Goal: Transaction & Acquisition: Book appointment/travel/reservation

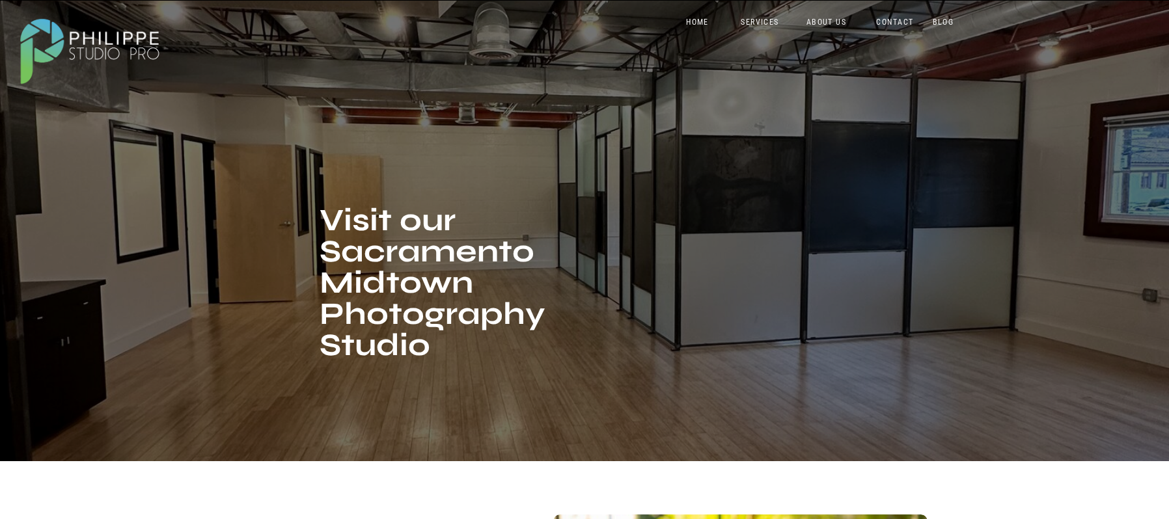
click at [758, 26] on nav "SERVICES" at bounding box center [760, 24] width 54 height 12
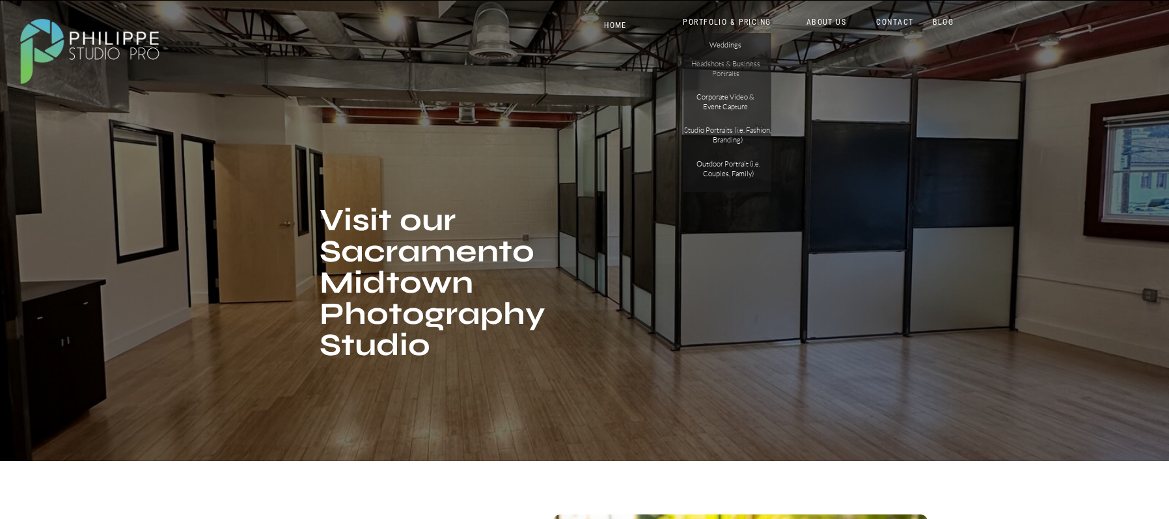
click at [737, 63] on p "Headshots & Business Portraits" at bounding box center [726, 70] width 74 height 23
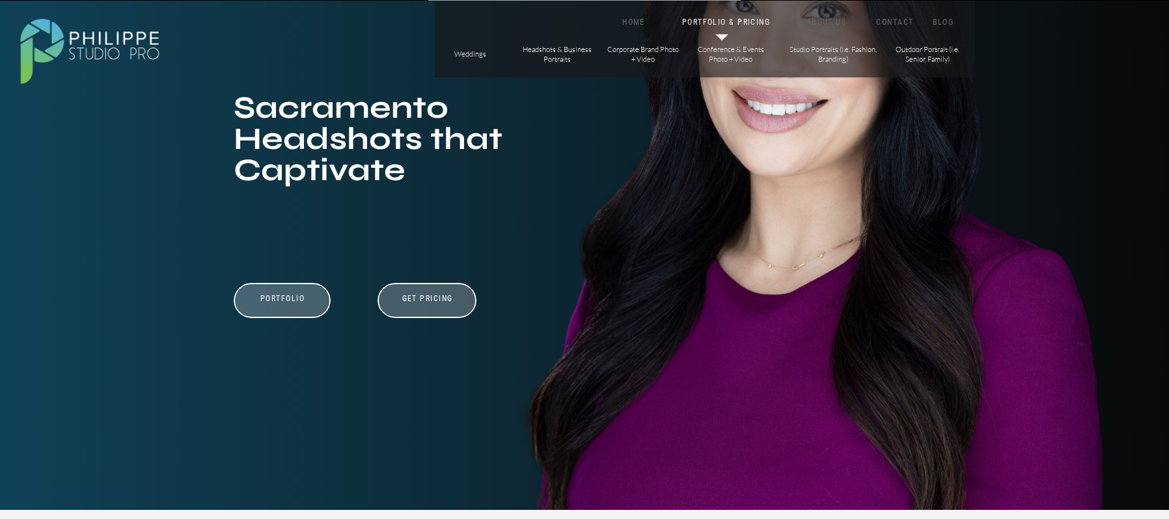
scroll to position [156, 0]
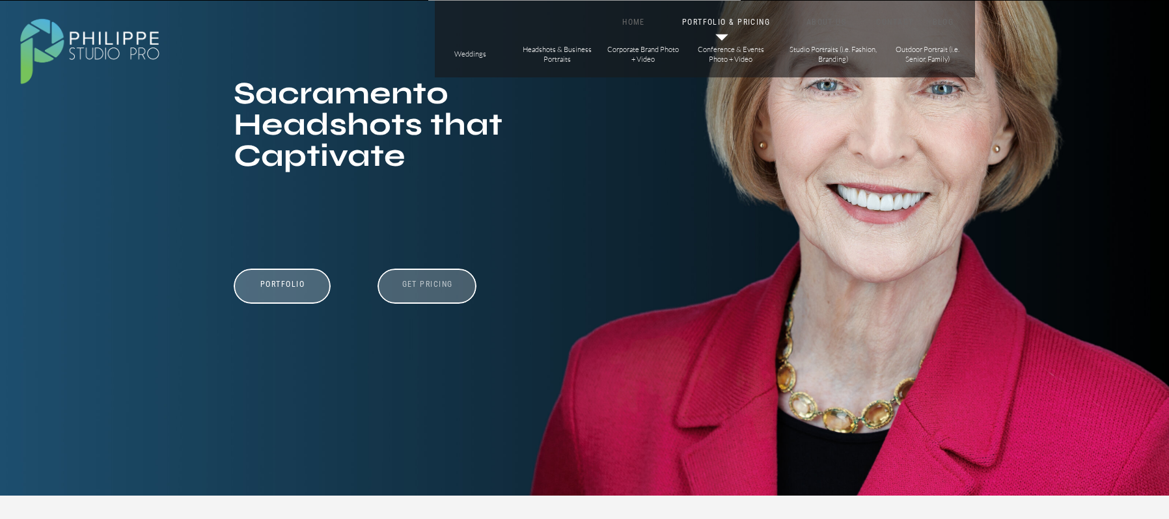
click at [424, 290] on h3 "Get Pricing" at bounding box center [427, 288] width 72 height 16
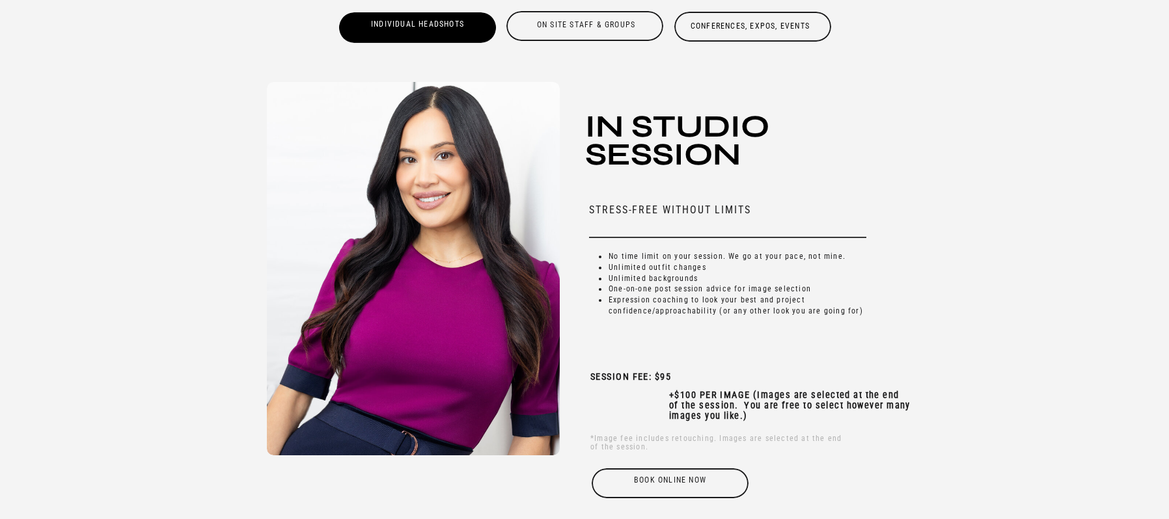
scroll to position [4194, 0]
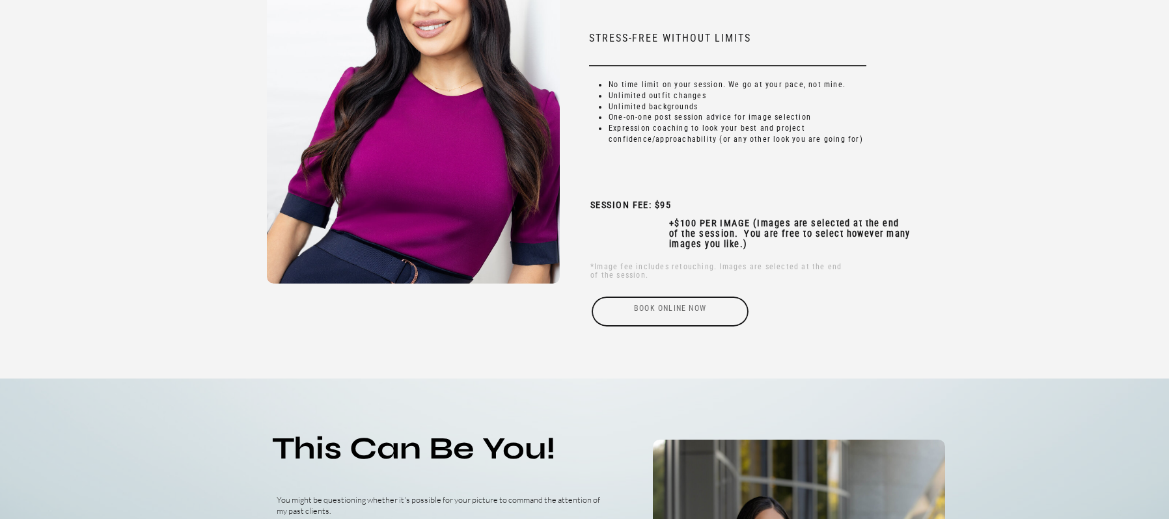
click at [672, 310] on div "Book online Now" at bounding box center [669, 312] width 159 height 30
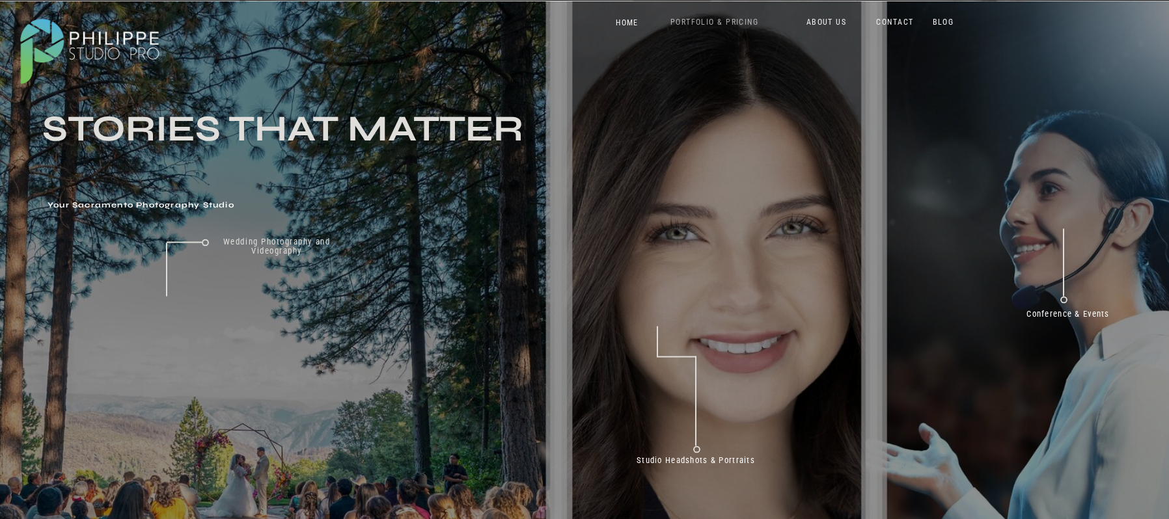
click at [724, 25] on nav "PORTFOLIO & PRICING" at bounding box center [714, 24] width 119 height 12
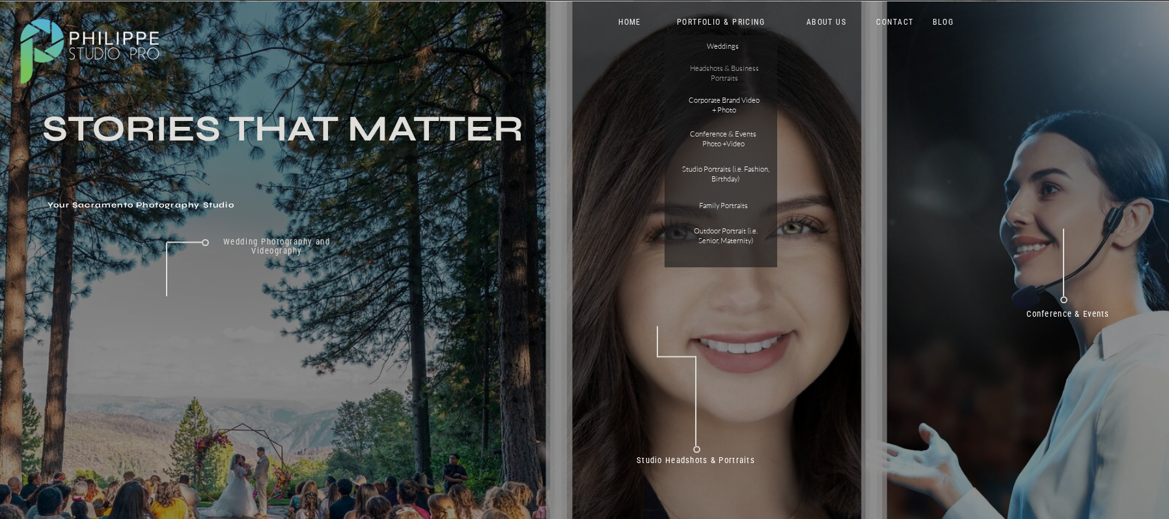
click at [726, 70] on p "Headshots & Business Portraits" at bounding box center [724, 75] width 74 height 23
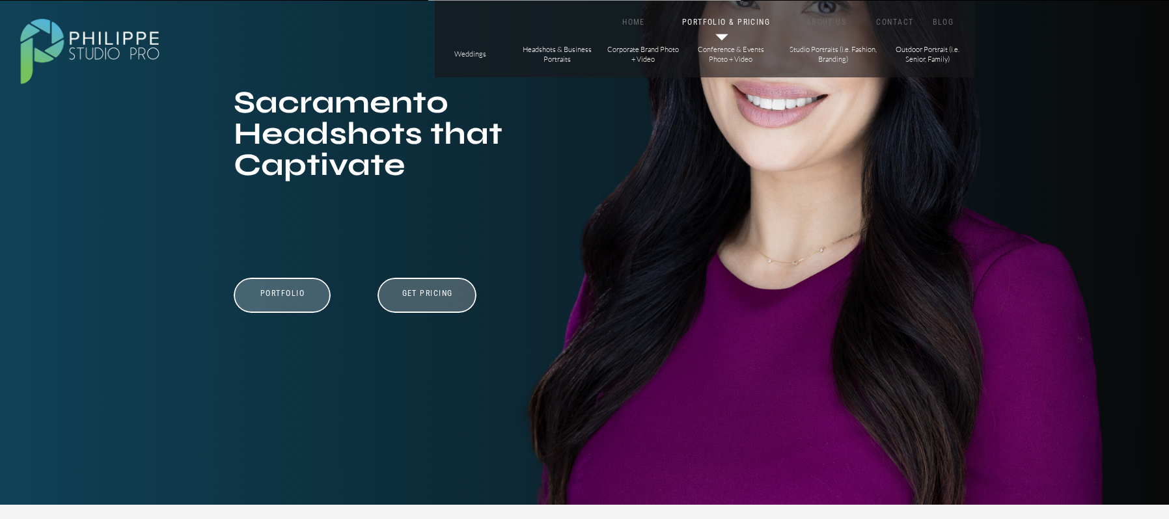
scroll to position [156, 0]
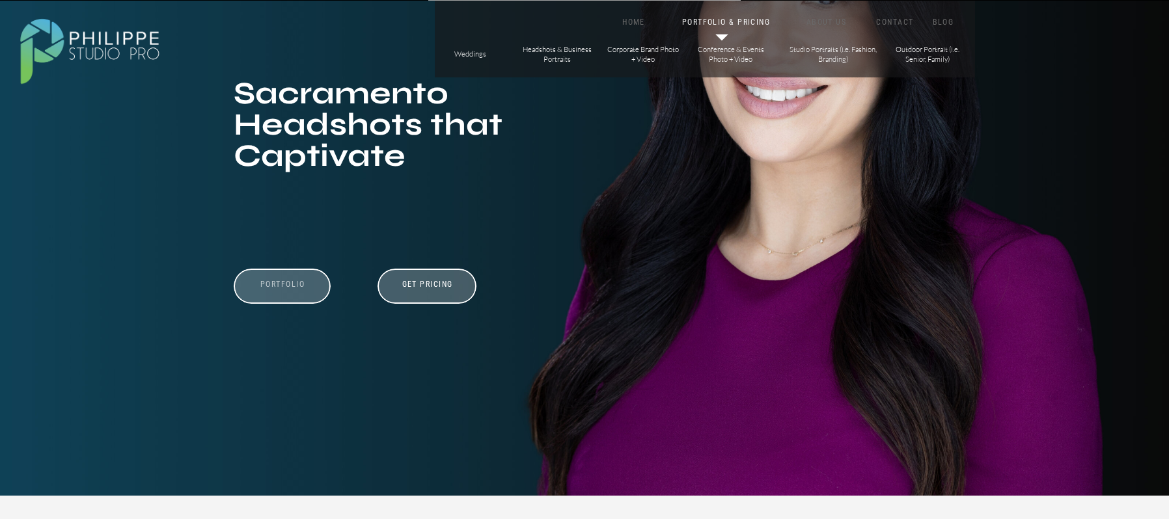
click at [292, 294] on h3 "Portfolio" at bounding box center [283, 292] width 90 height 25
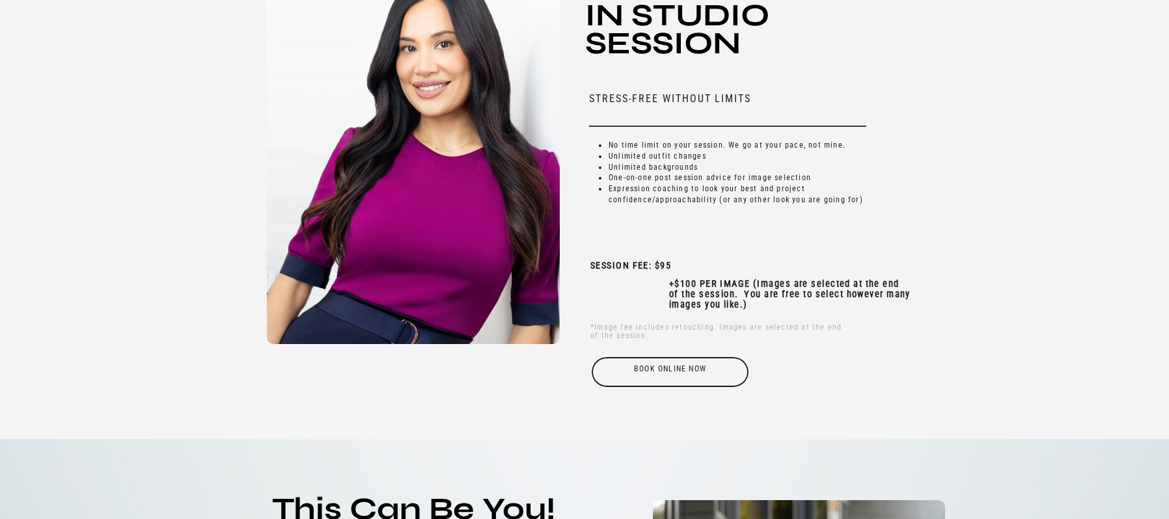
scroll to position [4136, 0]
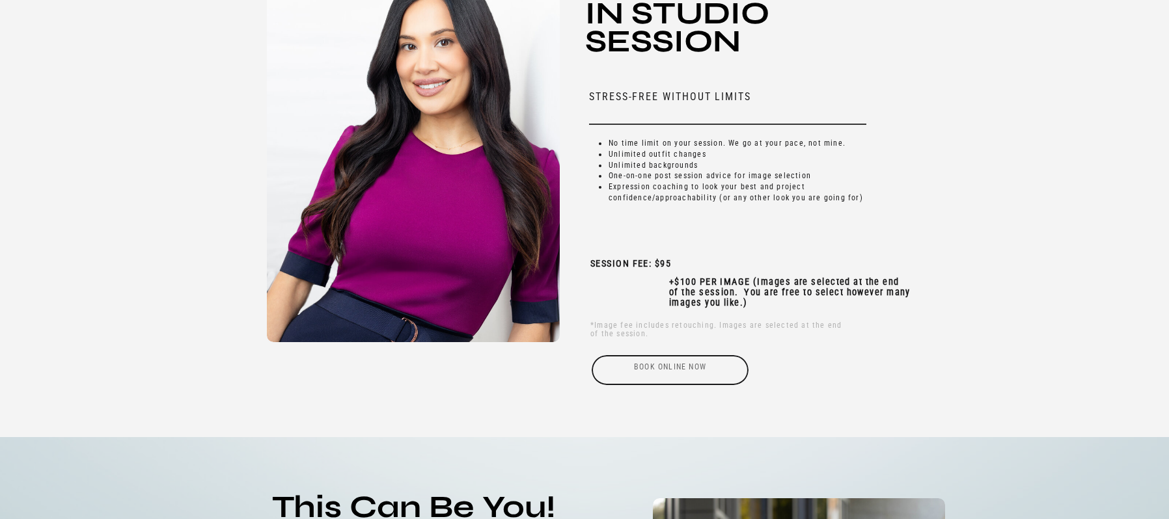
click at [666, 374] on div "Book online Now" at bounding box center [669, 370] width 159 height 30
